Goal: Task Accomplishment & Management: Use online tool/utility

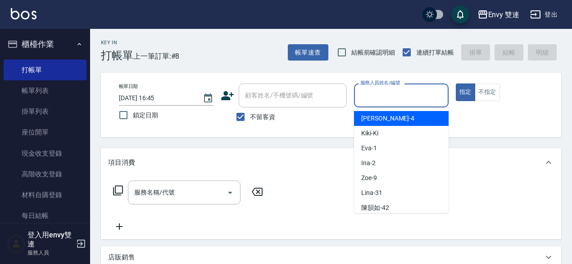
click at [416, 96] on input "服務人員姓名/編號" at bounding box center [401, 95] width 87 height 16
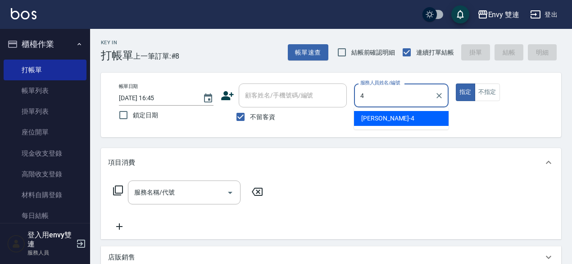
type input "[PERSON_NAME]-4"
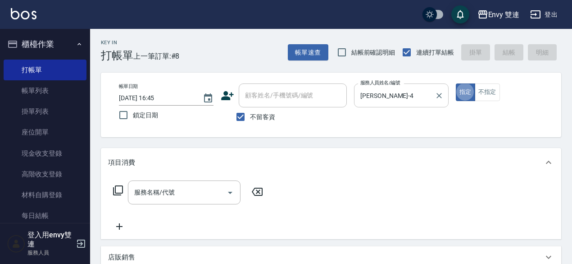
type button "true"
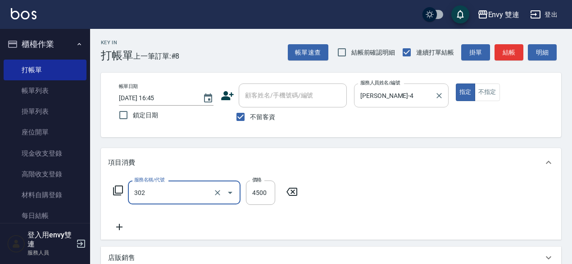
type input "水質感熱塑燙(302)"
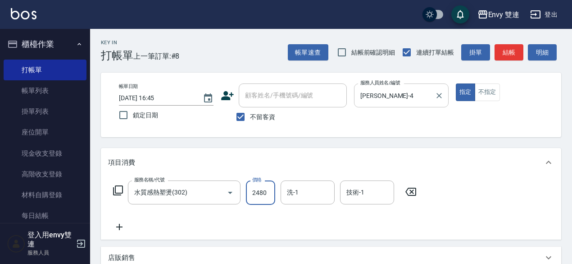
type input "2480"
type input "Lina-31"
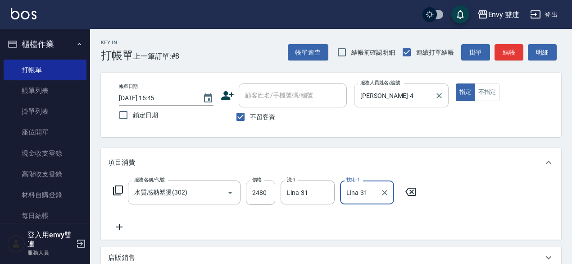
type input "Lina-31"
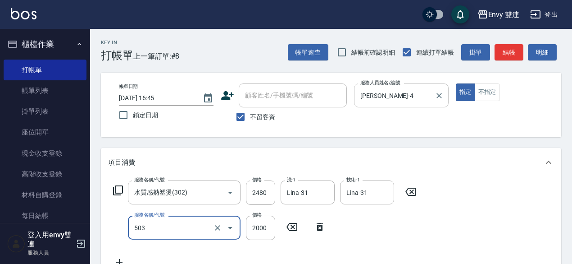
type input "日本結構二段式(503)"
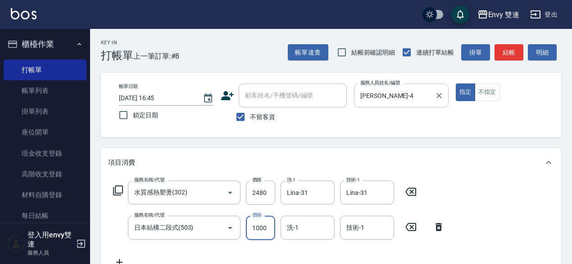
type input "1000"
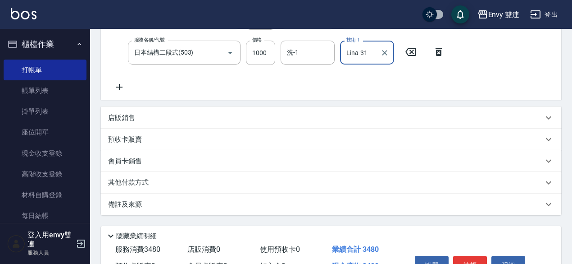
scroll to position [227, 0]
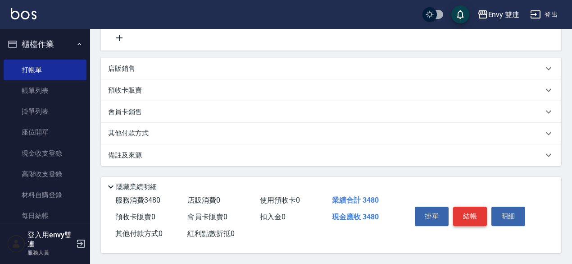
type input "Lina-31"
click at [473, 214] on button "結帳" at bounding box center [470, 215] width 34 height 19
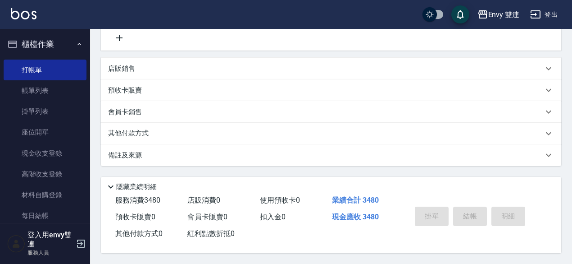
type input "[DATE] 18:17"
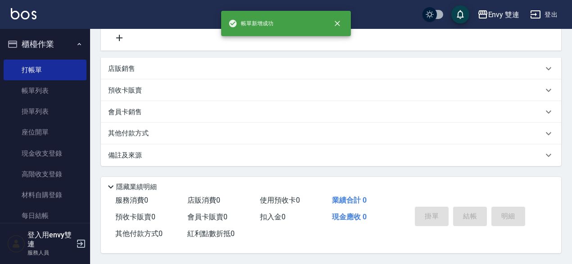
scroll to position [0, 0]
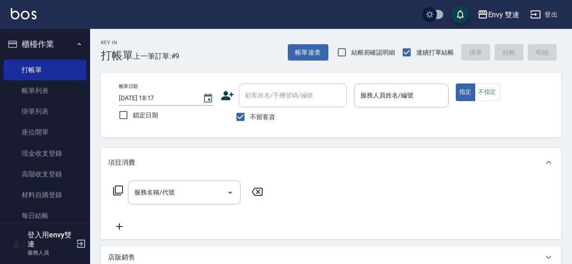
click at [473, 214] on div "服務名稱/代號 服務名稱/代號" at bounding box center [331, 208] width 461 height 62
drag, startPoint x: 473, startPoint y: 214, endPoint x: 524, endPoint y: 195, distance: 53.9
click at [524, 195] on div "服務名稱/代號 服務名稱/代號" at bounding box center [331, 208] width 461 height 62
click at [520, 196] on div "服務名稱/代號 服務名稱/代號" at bounding box center [331, 208] width 461 height 62
drag, startPoint x: 520, startPoint y: 196, endPoint x: 536, endPoint y: 188, distance: 17.7
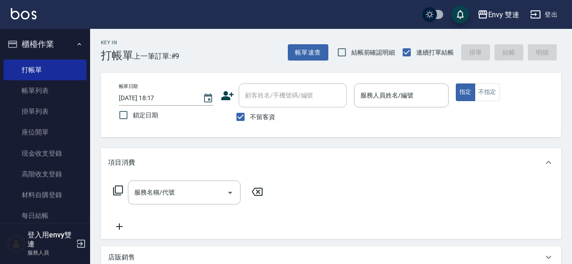
click at [536, 188] on div "服務名稱/代號 服務名稱/代號" at bounding box center [331, 208] width 461 height 62
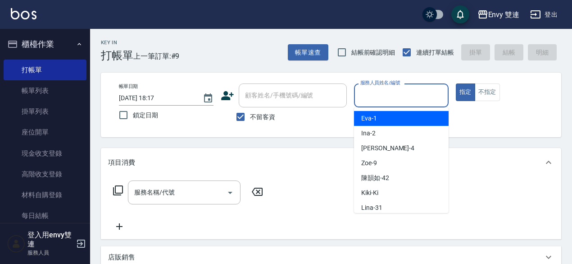
click at [429, 93] on input "服務人員姓名/編號" at bounding box center [401, 95] width 87 height 16
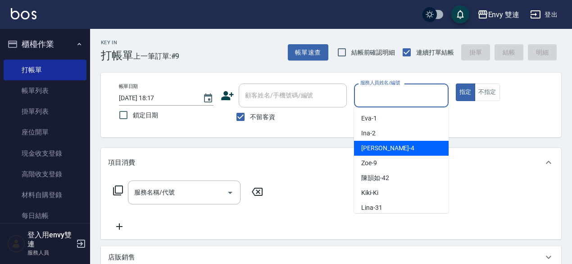
click at [380, 150] on span "[PERSON_NAME] -4" at bounding box center [388, 147] width 53 height 9
type input "[PERSON_NAME]-4"
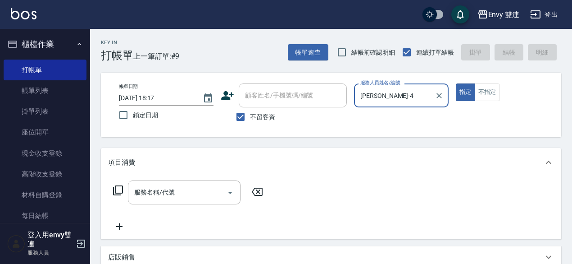
click at [456, 83] on button "指定" at bounding box center [465, 92] width 19 height 18
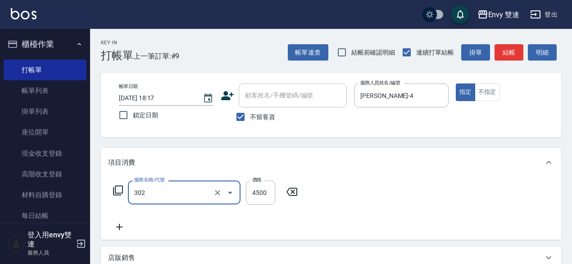
type input "水質感熱塑燙(302)"
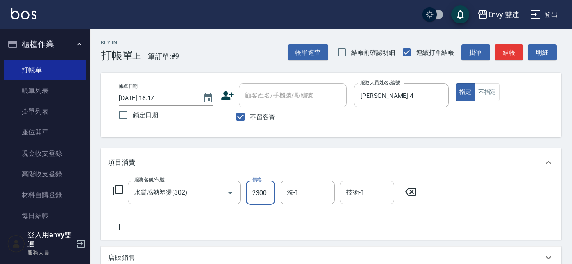
click at [265, 196] on input "2300" at bounding box center [260, 192] width 29 height 24
click at [217, 192] on icon "Clear" at bounding box center [217, 192] width 5 height 5
type input "0"
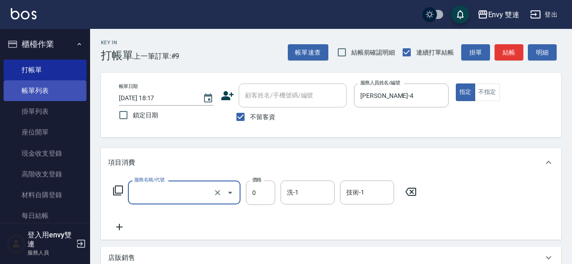
type input "水質感熱塑燙(302)"
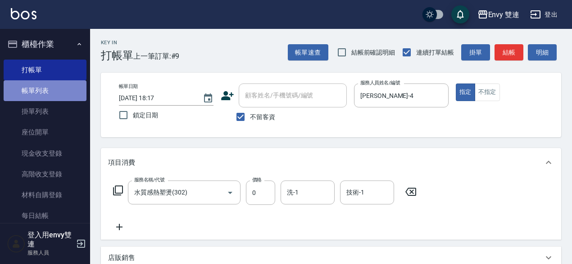
click at [58, 90] on link "帳單列表" at bounding box center [45, 90] width 83 height 21
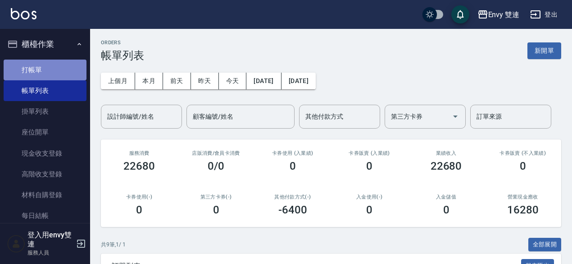
click at [59, 75] on link "打帳單" at bounding box center [45, 70] width 83 height 21
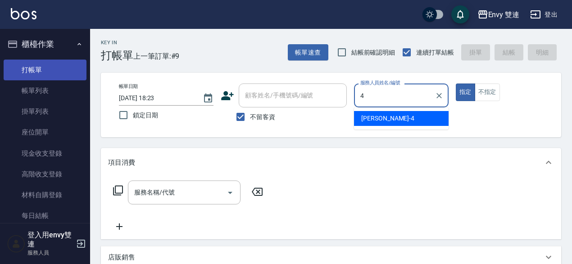
type input "[PERSON_NAME]-4"
type button "true"
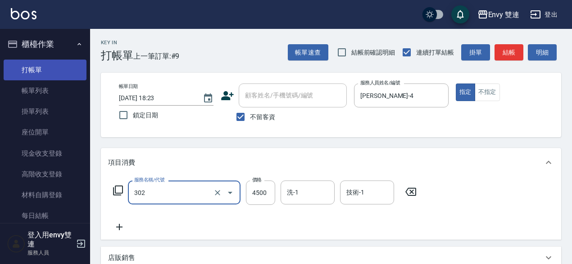
type input "水質感熱塑燙(302)"
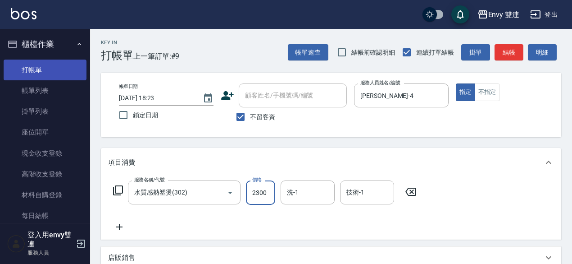
type input "2300"
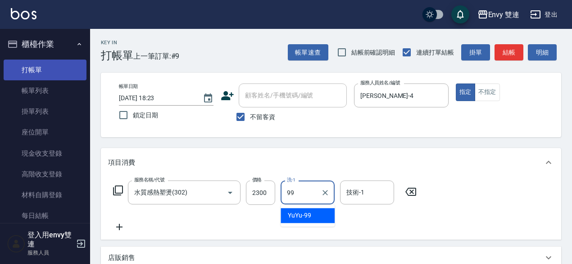
type input "YuYu-99"
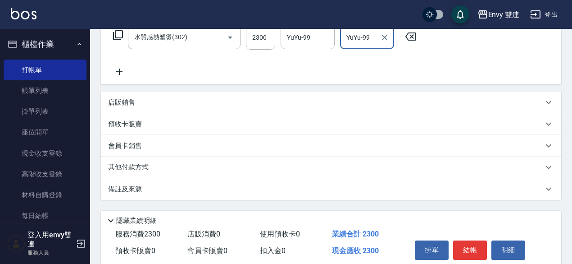
scroll to position [192, 0]
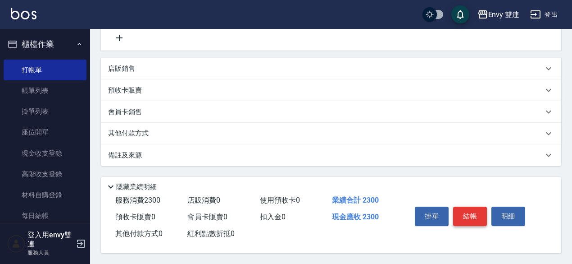
type input "YuYu-99"
click at [472, 216] on button "結帳" at bounding box center [470, 215] width 34 height 19
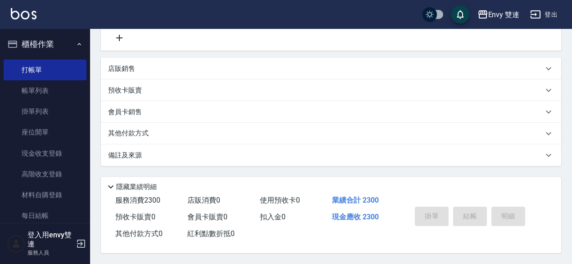
type input "[DATE] 18:25"
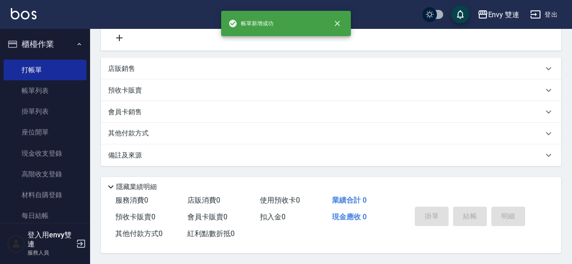
scroll to position [0, 0]
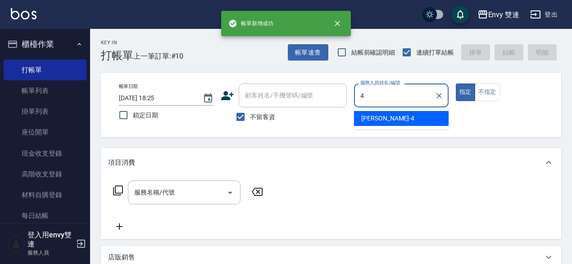
type input "[PERSON_NAME]-4"
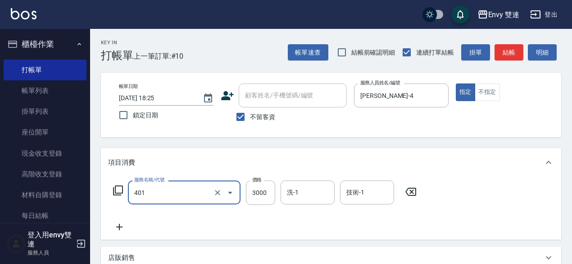
type input "染髮(401)"
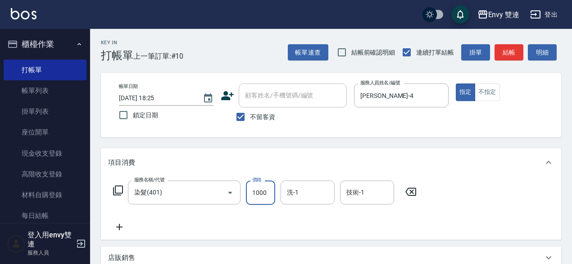
type input "1000"
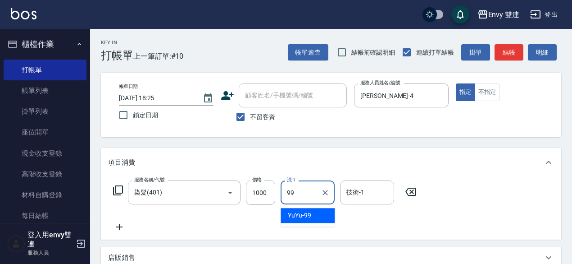
type input "YuYu-99"
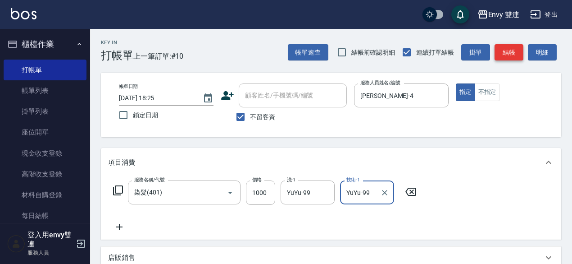
type input "YuYu-99"
click at [496, 49] on button "結帳" at bounding box center [509, 52] width 29 height 17
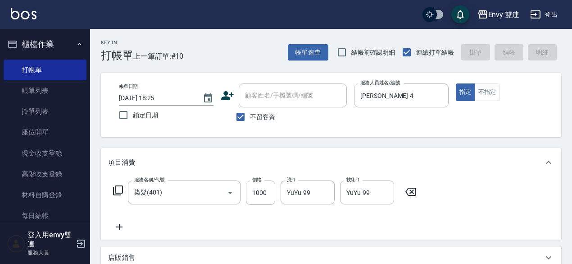
type input "[DATE] 18:26"
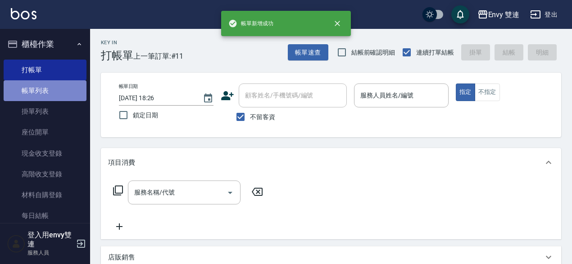
click at [68, 90] on link "帳單列表" at bounding box center [45, 90] width 83 height 21
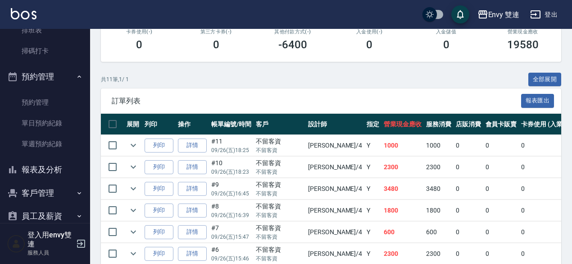
scroll to position [207, 0]
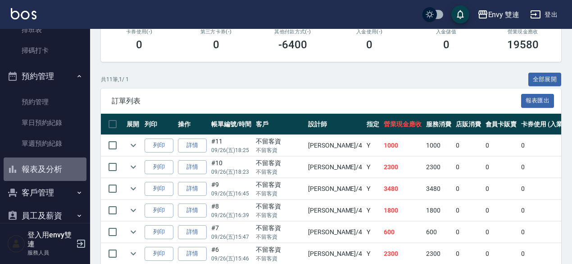
click at [58, 165] on button "報表及分析" at bounding box center [45, 168] width 83 height 23
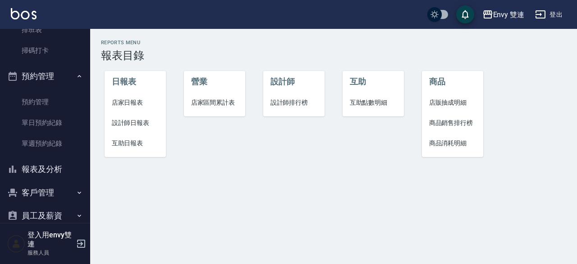
click at [144, 120] on span "設計師日報表" at bounding box center [135, 122] width 47 height 9
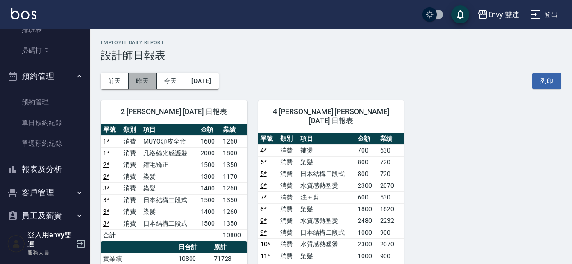
click at [146, 76] on button "昨天" at bounding box center [143, 81] width 28 height 17
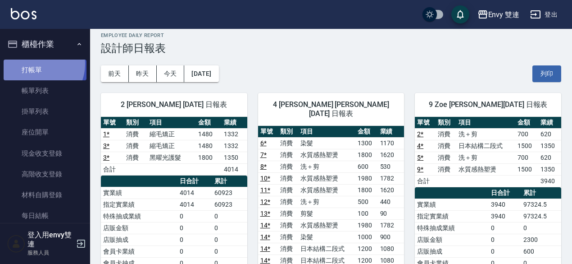
click at [36, 64] on link "打帳單" at bounding box center [45, 70] width 83 height 21
